Goal: Information Seeking & Learning: Learn about a topic

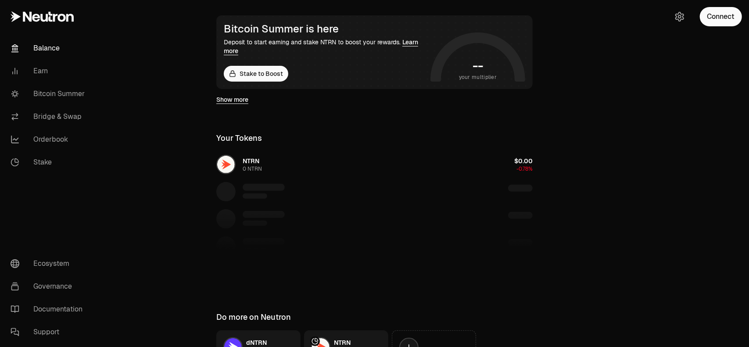
scroll to position [243, 0]
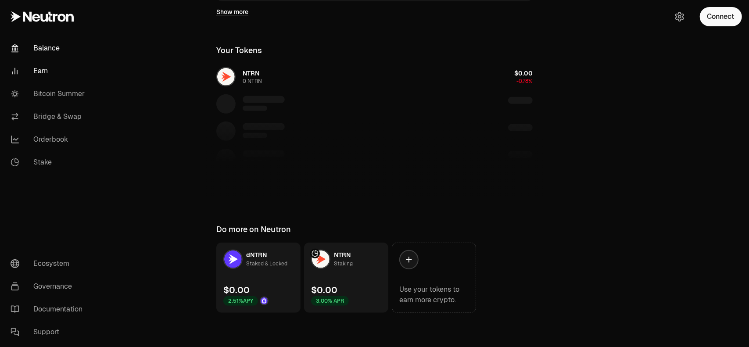
click at [47, 75] on link "Earn" at bounding box center [49, 71] width 91 height 23
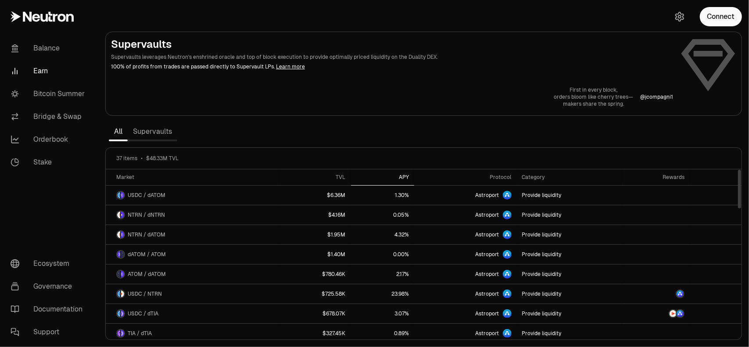
click at [407, 178] on div "APY" at bounding box center [382, 177] width 53 height 7
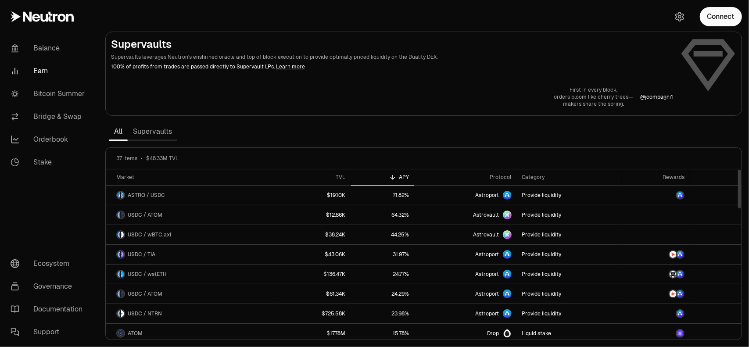
click at [143, 134] on link "Supervaults" at bounding box center [153, 132] width 50 height 18
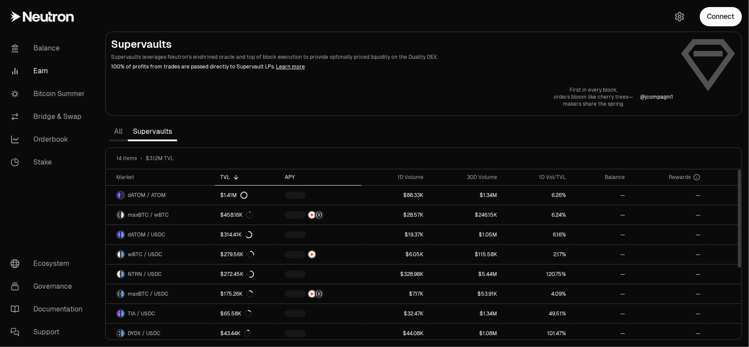
click at [291, 179] on div "APY" at bounding box center [321, 177] width 72 height 7
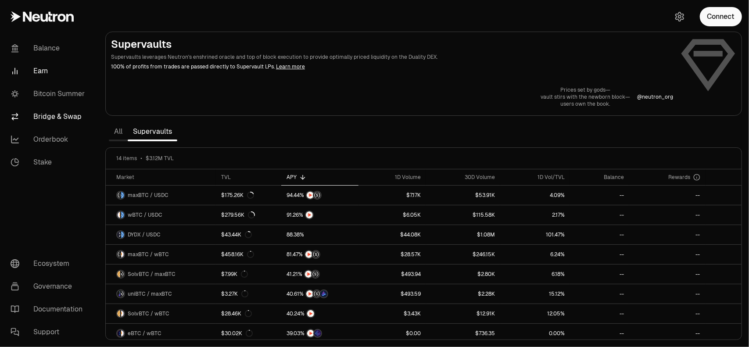
click at [76, 121] on link "Bridge & Swap" at bounding box center [49, 116] width 91 height 23
